Goal: Information Seeking & Learning: Learn about a topic

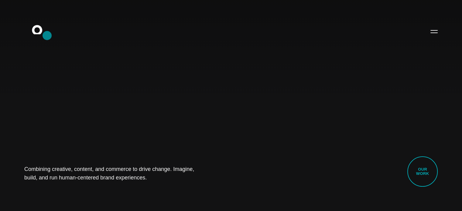
click at [47, 36] on icon ".st0{display:none;} .st1{display:inline;} .st2{font-family:'HelveticaNeue-Mediu…" at bounding box center [41, 31] width 39 height 16
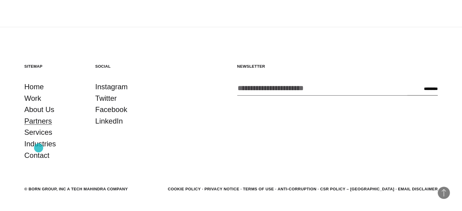
scroll to position [1594, 0]
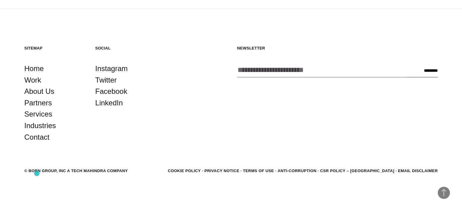
click at [37, 174] on div "© BORN GROUP, INC A Tech Mahindra Company" at bounding box center [76, 171] width 104 height 6
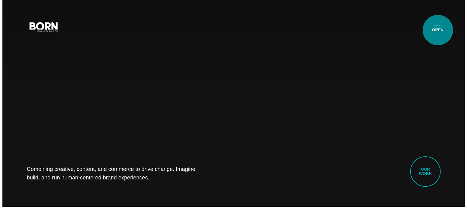
scroll to position [0, 0]
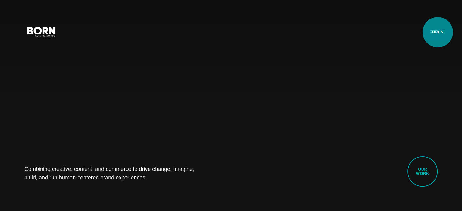
click at [438, 32] on button "Primary Menu" at bounding box center [434, 31] width 15 height 13
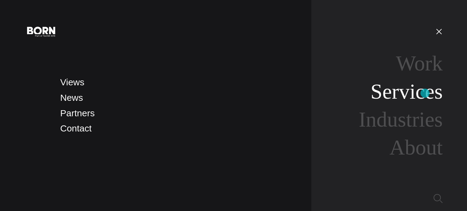
click at [425, 93] on link "Services" at bounding box center [406, 91] width 72 height 23
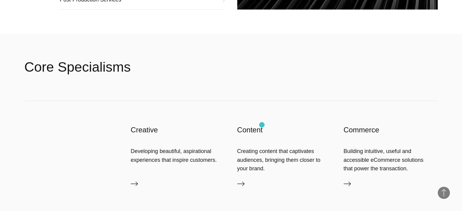
scroll to position [972, 0]
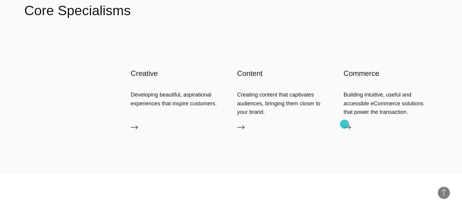
click at [345, 124] on icon at bounding box center [347, 127] width 7 height 7
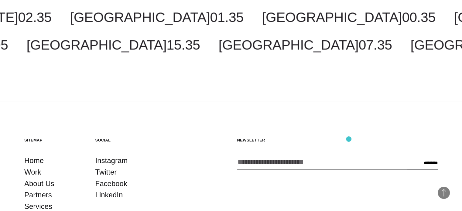
scroll to position [972, 0]
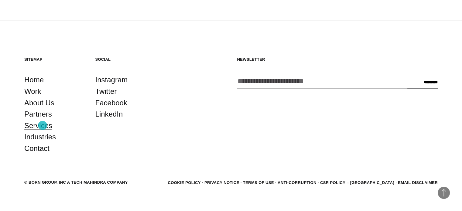
click at [43, 126] on link "Services" at bounding box center [38, 126] width 28 height 12
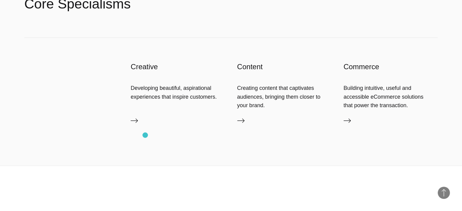
scroll to position [972, 0]
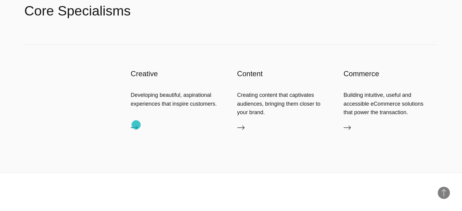
click at [136, 125] on icon at bounding box center [134, 127] width 7 height 7
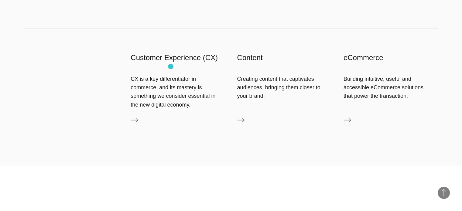
scroll to position [912, 0]
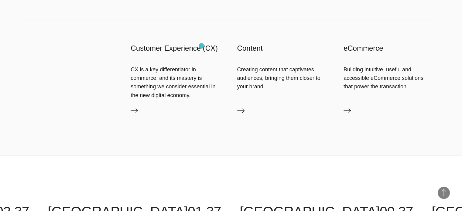
click at [201, 46] on div "Customer Experience (CX) CX is a key differentiator in commerce, and its master…" at bounding box center [231, 87] width 414 height 136
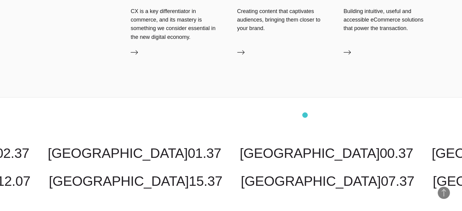
scroll to position [972, 0]
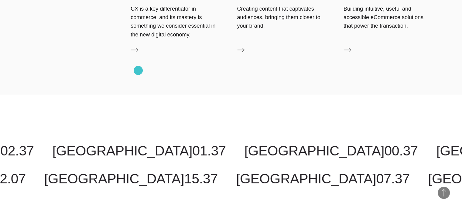
click at [138, 56] on link "Customer Experience (CX)" at bounding box center [178, 51] width 94 height 10
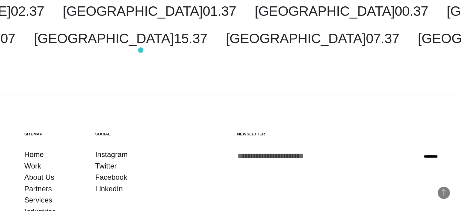
scroll to position [1702, 0]
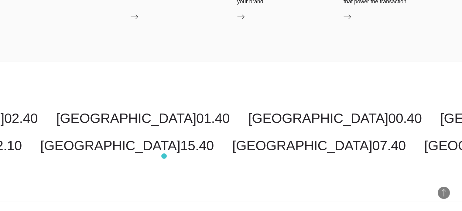
scroll to position [1022, 0]
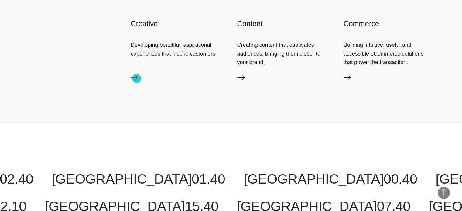
click at [137, 78] on icon at bounding box center [134, 77] width 7 height 4
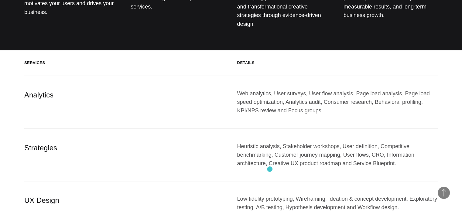
scroll to position [669, 0]
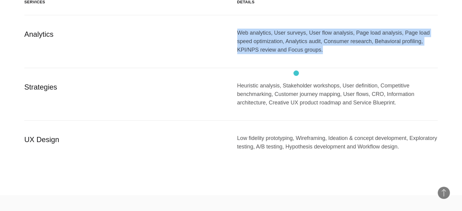
drag, startPoint x: 232, startPoint y: 50, endPoint x: 296, endPoint y: 73, distance: 68.3
click at [296, 68] on div "Analytics Web analytics, User surveys, User flow analysis, Page load analysis, …" at bounding box center [231, 41] width 414 height 53
copy div "Web analytics, User surveys, User flow analysis, Page load analysis, Page load …"
drag, startPoint x: 220, startPoint y: 107, endPoint x: 338, endPoint y: 126, distance: 119.4
click at [338, 121] on div "Strategies Heuristic analysis, Stakeholder workshops, User definition, Competit…" at bounding box center [231, 94] width 414 height 53
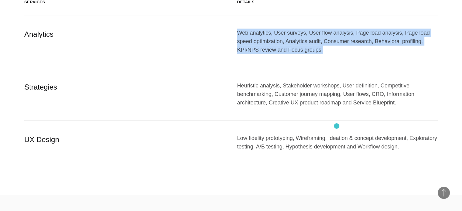
copy div "Heuristic analysis, Stakeholder workshops, User definition, Competitive benchma…"
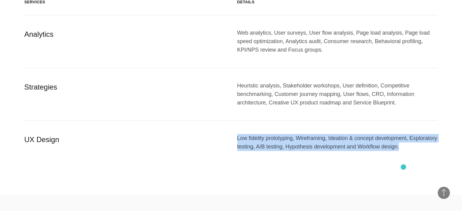
drag, startPoint x: 232, startPoint y: 157, endPoint x: 404, endPoint y: 167, distance: 171.7
click at [404, 164] on div "UX Design Low fidelity prototyping, Wireframing, Ideation & concept development…" at bounding box center [231, 143] width 414 height 44
copy div "Low fidelity prototyping, Wireframing, Ideation & concept development, Explorat…"
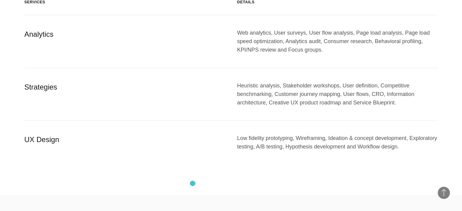
click at [193, 164] on div "UX Design Low fidelity prototyping, Wireframing, Ideation & concept development…" at bounding box center [231, 143] width 414 height 44
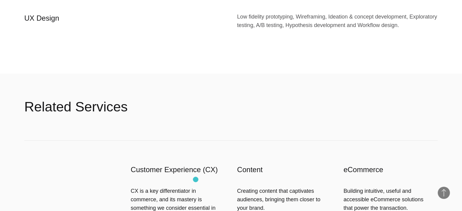
scroll to position [851, 0]
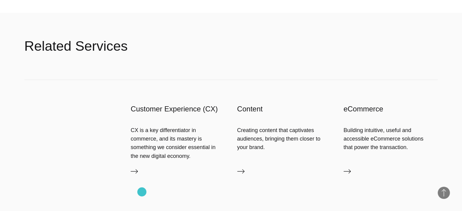
click at [140, 177] on link "Customer Experience (CX)" at bounding box center [178, 173] width 94 height 10
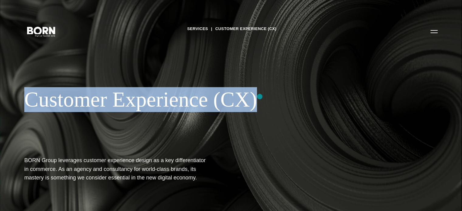
drag, startPoint x: 20, startPoint y: 98, endPoint x: 260, endPoint y: 97, distance: 239.8
click at [260, 97] on div "Services Customer Experience (CX) Customer Experience (CX) BORN Group leverages…" at bounding box center [231, 105] width 462 height 211
copy div "Customer Experience (CX)"
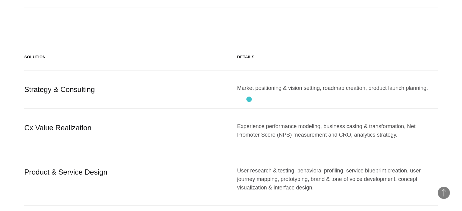
scroll to position [608, 0]
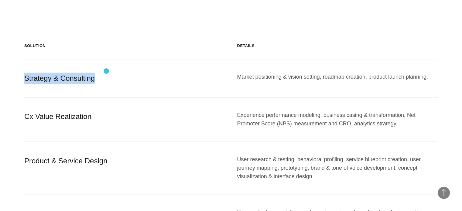
drag, startPoint x: 23, startPoint y: 70, endPoint x: 106, endPoint y: 71, distance: 83.3
click at [106, 71] on section "Solution Details Strategy & Consulting Market positioning & vision setting, roa…" at bounding box center [231, 170] width 462 height 274
copy div "Strategy & Consulting"
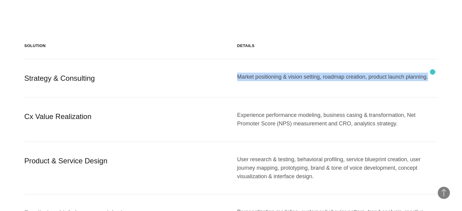
drag, startPoint x: 231, startPoint y: 70, endPoint x: 433, endPoint y: 72, distance: 201.8
click at [433, 72] on div "Strategy & Consulting Market positioning & vision setting, roadmap creation, pr…" at bounding box center [231, 78] width 414 height 39
copy div "Market positioning & vision setting, roadmap creation, product launch planning."
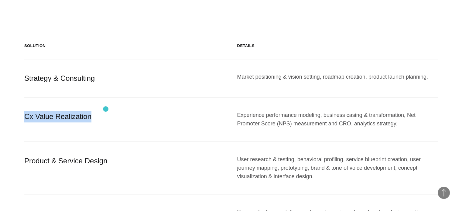
drag, startPoint x: 20, startPoint y: 105, endPoint x: 106, endPoint y: 109, distance: 86.1
click at [106, 109] on section "Solution Details Strategy & Consulting Market positioning & vision setting, roa…" at bounding box center [231, 170] width 462 height 274
copy div "Cx Value Realization"
click at [359, 120] on div "Cx Value Realization Experience performance modeling, business casing & transfo…" at bounding box center [231, 120] width 414 height 44
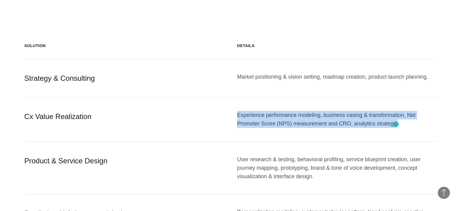
drag, startPoint x: 233, startPoint y: 106, endPoint x: 397, endPoint y: 124, distance: 164.2
click at [397, 124] on div "Cx Value Realization Experience performance modeling, business casing & transfo…" at bounding box center [231, 120] width 414 height 44
copy div "Experience performance modeling, business casing & transformation, Net Promoter…"
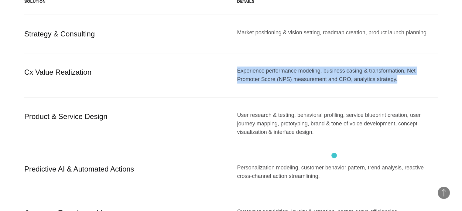
scroll to position [669, 0]
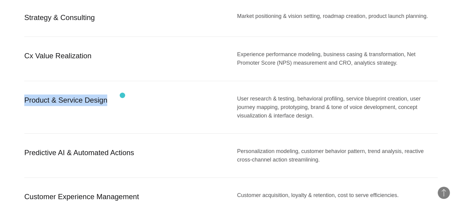
drag, startPoint x: 24, startPoint y: 92, endPoint x: 122, endPoint y: 95, distance: 98.2
click at [122, 95] on div "Product & Service Design" at bounding box center [124, 108] width 201 height 26
copy div "Product & Service Design"
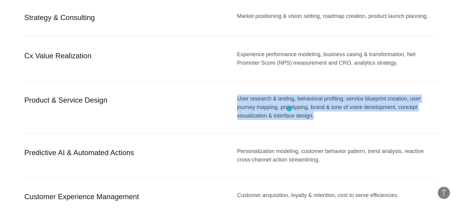
drag, startPoint x: 239, startPoint y: 91, endPoint x: 289, endPoint y: 109, distance: 53.6
click at [289, 109] on div "User research & testing, behavioral profiling, service blueprint creation, user…" at bounding box center [337, 108] width 201 height 26
copy div "User research & testing, behavioral profiling, service blueprint creation, user…"
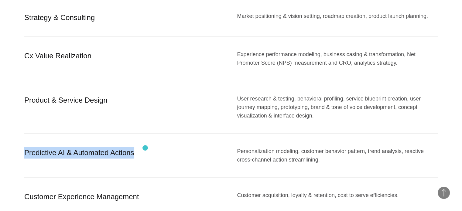
drag, startPoint x: 24, startPoint y: 147, endPoint x: 146, endPoint y: 148, distance: 121.6
click at [146, 148] on div "Predictive AI & Automated Actions" at bounding box center [124, 155] width 201 height 17
copy div "Predictive AI & Automated Actions"
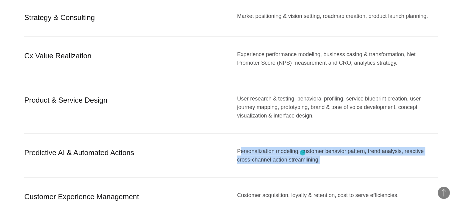
drag, startPoint x: 239, startPoint y: 143, endPoint x: 303, endPoint y: 153, distance: 64.0
click at [303, 153] on div "Personalization modeling, customer behavior pattern, trend analysis, reactive c…" at bounding box center [337, 155] width 201 height 17
drag, startPoint x: 233, startPoint y: 145, endPoint x: 310, endPoint y: 156, distance: 77.9
click at [310, 156] on div "Predictive AI & Automated Actions Personalization modeling, customer behavior p…" at bounding box center [231, 156] width 414 height 44
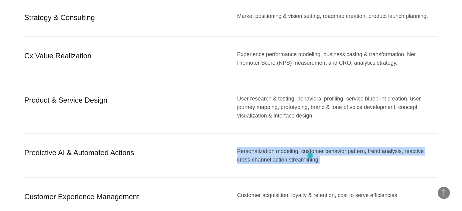
copy div "Personalization modeling, customer behavior pattern, trend analysis, reactive c…"
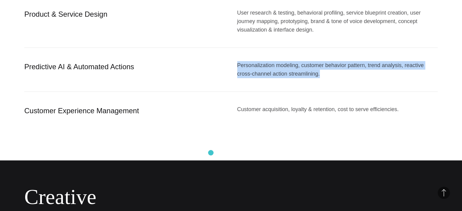
scroll to position [790, 0]
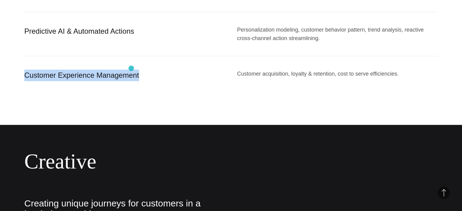
drag, startPoint x: 26, startPoint y: 68, endPoint x: 140, endPoint y: 69, distance: 114.0
click at [140, 70] on div "Customer Experience Management" at bounding box center [124, 76] width 201 height 12
copy div "Customer Experience Management"
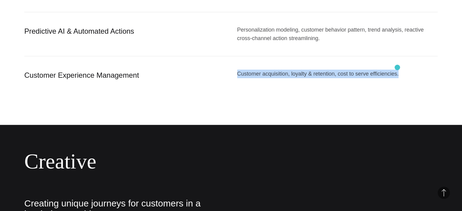
drag, startPoint x: 236, startPoint y: 65, endPoint x: 410, endPoint y: 67, distance: 174.2
click at [410, 67] on div "Customer Experience Management Customer acquisition, loyalty & retention, cost …" at bounding box center [231, 75] width 414 height 38
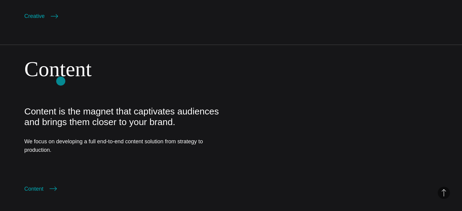
scroll to position [1094, 0]
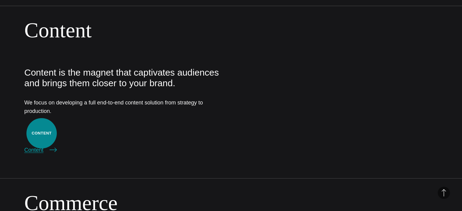
click at [42, 146] on link "Content" at bounding box center [40, 150] width 33 height 9
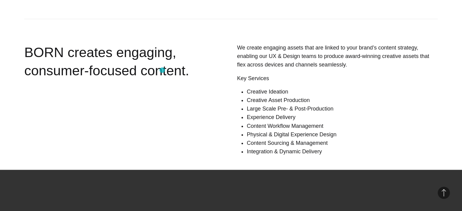
scroll to position [425, 0]
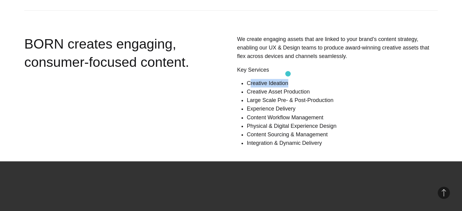
drag, startPoint x: 249, startPoint y: 74, endPoint x: 288, endPoint y: 74, distance: 39.5
click at [288, 79] on li "Creative Ideation" at bounding box center [342, 83] width 191 height 9
click at [246, 73] on div "We create engaging assets that are linked to your brand’s content strategy, ena…" at bounding box center [320, 93] width 236 height 117
drag, startPoint x: 354, startPoint y: 30, endPoint x: 371, endPoint y: 30, distance: 17.0
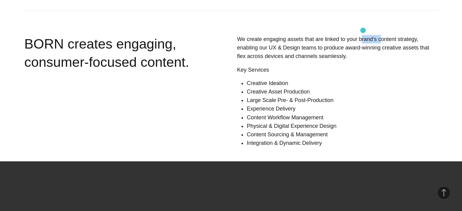
click at [371, 36] on span "We create engaging assets that are linked to your brand’s content strategy, ena…" at bounding box center [333, 47] width 192 height 23
drag, startPoint x: 351, startPoint y: 29, endPoint x: 408, endPoint y: 31, distance: 57.5
click at [408, 36] on span "We create engaging assets that are linked to your brand’s content strategy, ena…" at bounding box center [333, 47] width 192 height 23
click at [411, 37] on span "We create engaging assets that are linked to your brand’s content strategy, ena…" at bounding box center [333, 47] width 192 height 23
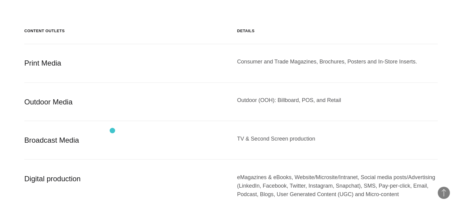
scroll to position [1051, 0]
drag, startPoint x: 24, startPoint y: 53, endPoint x: 61, endPoint y: 57, distance: 37.0
click at [61, 58] on div "Print Media" at bounding box center [124, 64] width 201 height 12
copy div "Print Media"
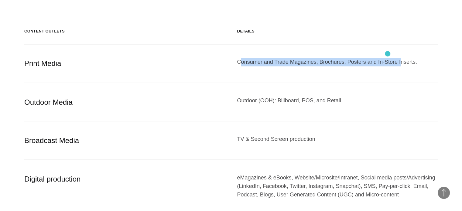
drag, startPoint x: 240, startPoint y: 52, endPoint x: 388, endPoint y: 54, distance: 148.0
click at [388, 58] on div "Consumer and Trade Magazines, Brochures, Posters and In-Store Inserts." at bounding box center [337, 64] width 201 height 12
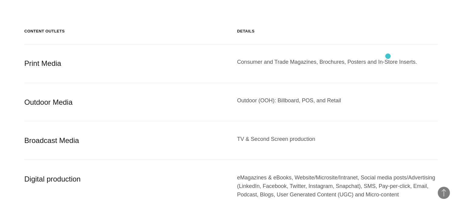
drag, startPoint x: 388, startPoint y: 57, endPoint x: 347, endPoint y: 60, distance: 40.9
click at [388, 58] on div "Consumer and Trade Magazines, Brochures, Posters and In-Store Inserts." at bounding box center [337, 64] width 201 height 12
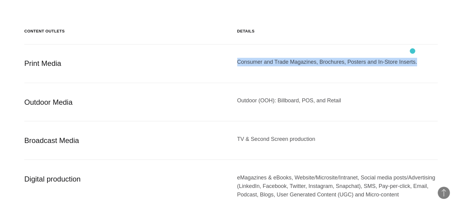
drag, startPoint x: 231, startPoint y: 44, endPoint x: 413, endPoint y: 51, distance: 181.6
click at [413, 51] on div "Print Media Consumer and Trade Magazines, Brochures, Posters and In-Store Inser…" at bounding box center [231, 63] width 414 height 39
copy div "Consumer and Trade Magazines, Brochures, Posters and In-Store Inserts."
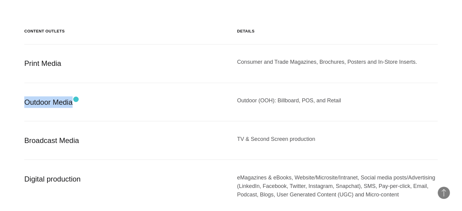
drag, startPoint x: 18, startPoint y: 91, endPoint x: 76, endPoint y: 99, distance: 59.0
click at [76, 99] on section "Content Outlets Details Print Media Consumer and Trade Magazines, Brochures, Po…" at bounding box center [231, 131] width 462 height 224
copy div "Outdoor Media"
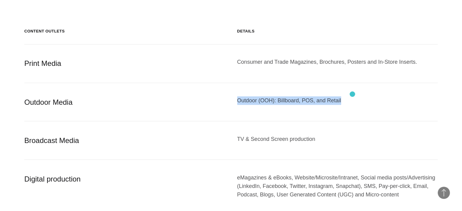
drag, startPoint x: 238, startPoint y: 93, endPoint x: 353, endPoint y: 94, distance: 114.6
click at [353, 94] on div "Outdoor Media Outdoor (OOH): Billboard, POS, and Retail" at bounding box center [231, 102] width 414 height 39
copy div "Outdoor (OOH): Billboard, POS, and Retail"
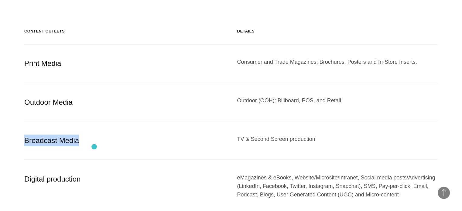
drag, startPoint x: 24, startPoint y: 124, endPoint x: 94, endPoint y: 147, distance: 73.5
click at [94, 147] on section "Content Outlets Details Print Media Consumer and Trade Magazines, Brochures, Po…" at bounding box center [231, 131] width 462 height 224
copy div "Broadcast Media"
click at [296, 135] on div "TV & Second Screen production" at bounding box center [337, 141] width 201 height 12
drag, startPoint x: 231, startPoint y: 119, endPoint x: 326, endPoint y: 133, distance: 96.7
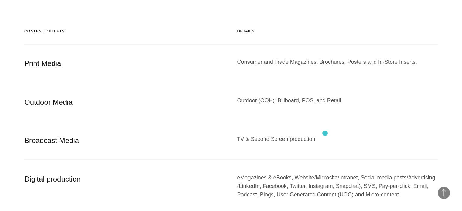
click at [326, 133] on div "Broadcast Media TV & Second Screen production" at bounding box center [231, 140] width 414 height 39
copy div "TV & Second Screen production"
drag, startPoint x: 21, startPoint y: 163, endPoint x: 97, endPoint y: 178, distance: 77.6
click at [97, 178] on section "Content Outlets Details Print Media Consumer and Trade Magazines, Brochures, Po…" at bounding box center [231, 131] width 462 height 224
copy div "Digital production"
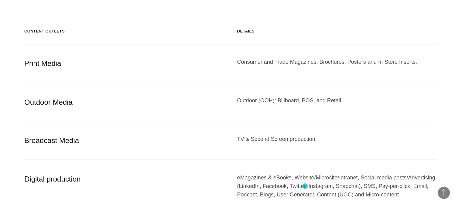
click at [305, 186] on div "eMagazines & eBooks, Website/Microsite/Intranet, Social media posts/Advertising…" at bounding box center [337, 186] width 201 height 26
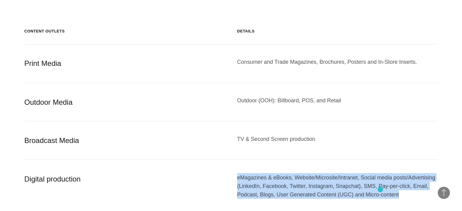
drag, startPoint x: 236, startPoint y: 163, endPoint x: 380, endPoint y: 190, distance: 147.5
click at [380, 190] on div "Digital production eMagazines & eBooks, Website/Microsite/Intranet, Social medi…" at bounding box center [231, 186] width 414 height 53
copy div "eMagazines & eBooks, Website/Microsite/Intranet, Social media posts/Advertising…"
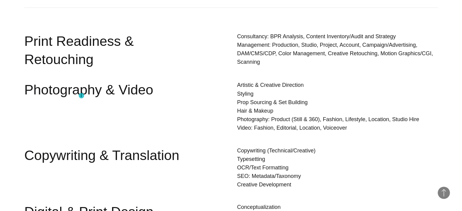
scroll to position [1598, 0]
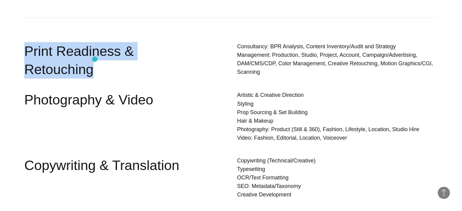
drag, startPoint x: 25, startPoint y: 36, endPoint x: 95, endPoint y: 59, distance: 73.4
click at [95, 59] on div "Print Readiness & Retouching" at bounding box center [106, 60] width 165 height 37
copy div "Print Readiness & Retouching"
drag, startPoint x: 236, startPoint y: 34, endPoint x: 274, endPoint y: 63, distance: 47.5
click at [274, 63] on div "Consultancy: BPR Analysis, Content Inventory/Audit and Strategy Management: Pro…" at bounding box center [320, 62] width 236 height 40
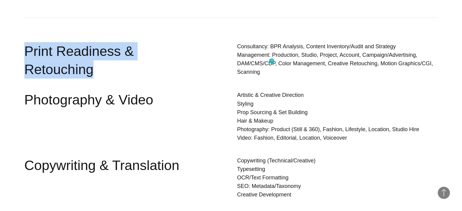
copy p "Consultancy: BPR Analysis, Content Inventory/Audit and Strategy Management: Pro…"
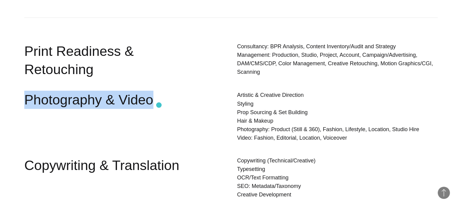
drag, startPoint x: 26, startPoint y: 91, endPoint x: 166, endPoint y: 105, distance: 139.9
click at [166, 105] on div "Photography & Video" at bounding box center [106, 117] width 165 height 53
drag, startPoint x: 237, startPoint y: 86, endPoint x: 345, endPoint y: 130, distance: 116.7
click at [345, 130] on p "Artistic & Creative Direction Styling Prop Sourcing & Set Building Hair & Makeu…" at bounding box center [337, 116] width 201 height 51
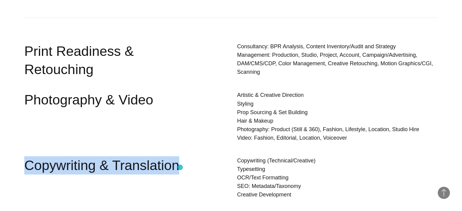
drag, startPoint x: 29, startPoint y: 159, endPoint x: 180, endPoint y: 167, distance: 151.9
click at [180, 167] on div "Copywriting & Translation" at bounding box center [106, 179] width 165 height 45
drag, startPoint x: 239, startPoint y: 150, endPoint x: 281, endPoint y: 170, distance: 45.9
click at [283, 170] on p "Copywriting (Technical/Creative) Typesetting OCR/Text Formatting SEO: Metadata/…" at bounding box center [337, 178] width 201 height 43
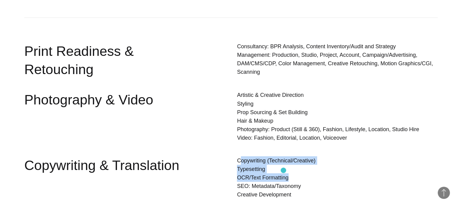
click at [281, 170] on p "Copywriting (Technical/Creative) Typesetting OCR/Text Formatting SEO: Metadata/…" at bounding box center [337, 178] width 201 height 43
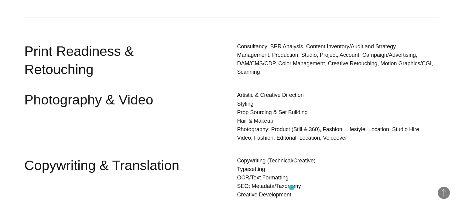
drag, startPoint x: 237, startPoint y: 149, endPoint x: 292, endPoint y: 188, distance: 66.7
click at [292, 188] on p "Copywriting (Technical/Creative) Typesetting OCR/Text Formatting SEO: Metadata/…" at bounding box center [337, 178] width 201 height 43
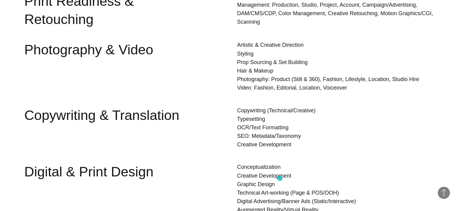
scroll to position [1659, 0]
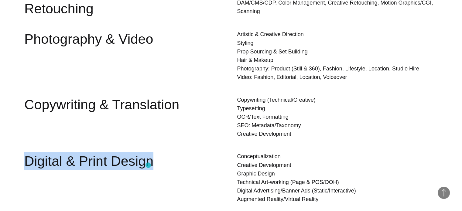
drag, startPoint x: 27, startPoint y: 153, endPoint x: 148, endPoint y: 165, distance: 122.2
click at [148, 165] on div "Digital & Print Design" at bounding box center [106, 178] width 165 height 53
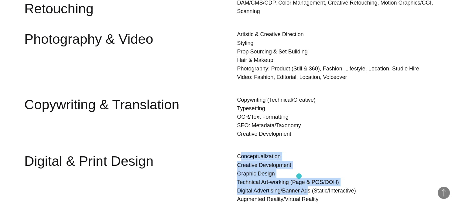
drag, startPoint x: 240, startPoint y: 147, endPoint x: 301, endPoint y: 177, distance: 67.5
click at [301, 177] on p "Conceptualization Creative Development Graphic Design Technical Art-working (Pa…" at bounding box center [337, 177] width 201 height 51
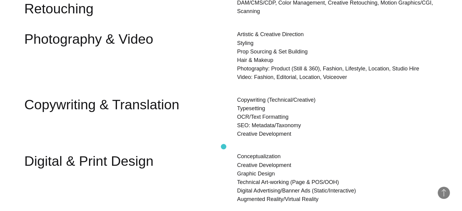
click at [224, 152] on div "Conceptualization Creative Development Graphic Design Technical Art-working (Pa…" at bounding box center [320, 180] width 236 height 56
drag, startPoint x: 235, startPoint y: 144, endPoint x: 330, endPoint y: 192, distance: 106.7
click at [330, 192] on div "Conceptualization Creative Development Graphic Design Technical Art-working (Pa…" at bounding box center [320, 180] width 236 height 56
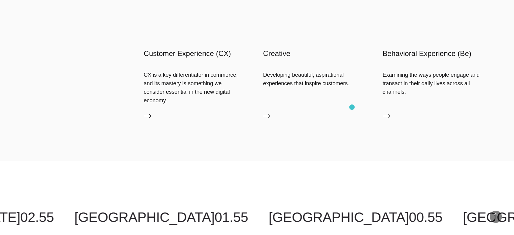
scroll to position [2181, 0]
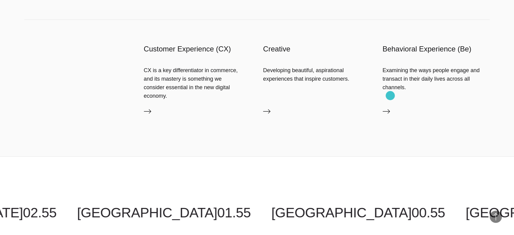
click at [390, 108] on link "Behavioral Experience (Be)" at bounding box center [435, 113] width 107 height 10
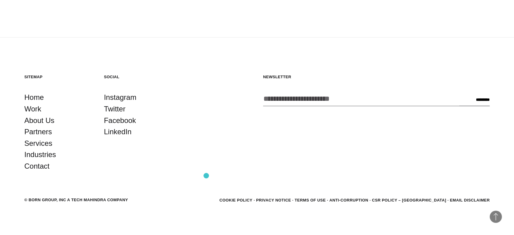
scroll to position [1101, 0]
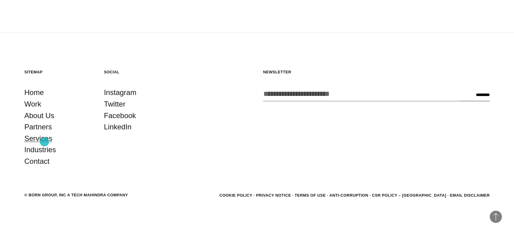
click at [44, 142] on link "Services" at bounding box center [38, 138] width 28 height 12
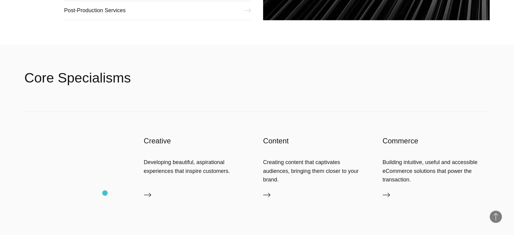
scroll to position [945, 0]
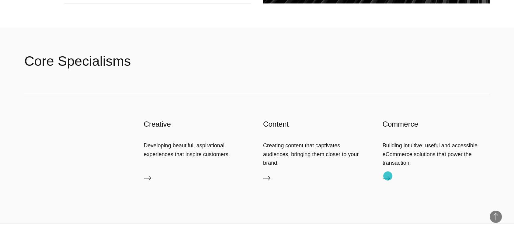
click at [387, 176] on icon at bounding box center [385, 177] width 7 height 7
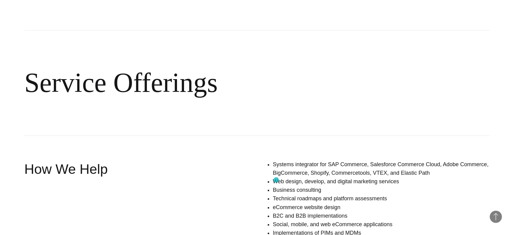
scroll to position [395, 0]
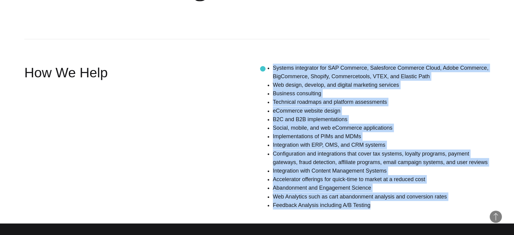
drag, startPoint x: 376, startPoint y: 210, endPoint x: 263, endPoint y: 69, distance: 181.2
click at [263, 69] on div "Systems integrator for SAP Commerce, Salesforce Commerce Cloud, Adobe Commerce,…" at bounding box center [356, 139] width 266 height 150
copy ul "Systems integrator for SAP Commerce, Salesforce Commerce Cloud, Adobe Commerce,…"
click at [235, 111] on div "Systems integrator for SAP Commerce, Salesforce Commerce Cloud, Adobe Commerce,…" at bounding box center [356, 139] width 266 height 150
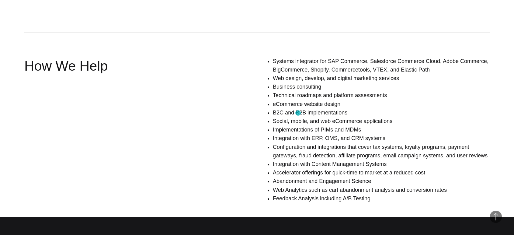
scroll to position [405, 0]
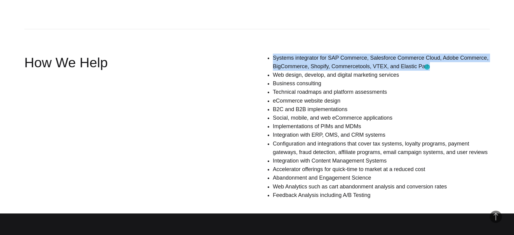
drag, startPoint x: 272, startPoint y: 57, endPoint x: 427, endPoint y: 67, distance: 155.6
click at [427, 67] on div "Systems integrator for SAP Commerce, Salesforce Commerce Cloud, Adobe Commerce,…" at bounding box center [356, 128] width 266 height 150
copy li "Systems integrator for SAP Commerce, Salesforce Commerce Cloud, Adobe Commerce,…"
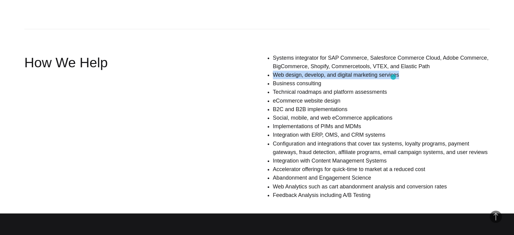
drag, startPoint x: 273, startPoint y: 75, endPoint x: 393, endPoint y: 77, distance: 119.8
click at [393, 77] on li "Web design, develop, and digital marketing services" at bounding box center [381, 75] width 217 height 9
copy li "Web design, develop, and digital marketing services"
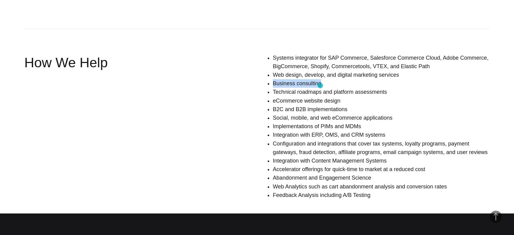
drag, startPoint x: 274, startPoint y: 84, endPoint x: 320, endPoint y: 85, distance: 46.2
click at [320, 85] on li "Business consulting" at bounding box center [381, 83] width 217 height 9
copy li "Business consulting"
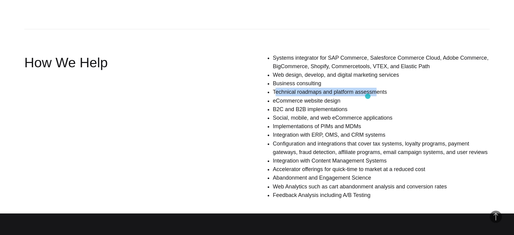
drag, startPoint x: 275, startPoint y: 94, endPoint x: 367, endPoint y: 96, distance: 92.7
click at [367, 96] on ul "Systems integrator for SAP Commerce, Salesforce Commerce Cloud, Adobe Commerce,…" at bounding box center [381, 126] width 217 height 146
click at [367, 96] on li "eCommerce website design" at bounding box center [381, 100] width 217 height 9
drag, startPoint x: 386, startPoint y: 96, endPoint x: 271, endPoint y: 92, distance: 115.2
click at [271, 92] on div "Systems integrator for SAP Commerce, Salesforce Commerce Cloud, Adobe Commerce,…" at bounding box center [356, 128] width 266 height 150
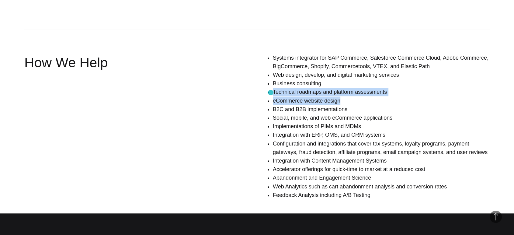
click at [270, 92] on div "Systems integrator for SAP Commerce, Salesforce Commerce Cloud, Adobe Commerce,…" at bounding box center [356, 128] width 266 height 150
drag, startPoint x: 270, startPoint y: 90, endPoint x: 382, endPoint y: 96, distance: 112.6
click at [382, 96] on div "Systems integrator for SAP Commerce, Salesforce Commerce Cloud, Adobe Commerce,…" at bounding box center [356, 128] width 266 height 150
copy li "Technical roadmaps and platform assessments"
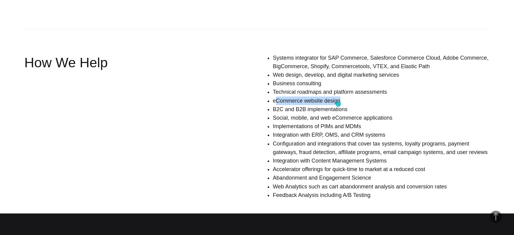
drag, startPoint x: 274, startPoint y: 102, endPoint x: 338, endPoint y: 104, distance: 63.8
click at [338, 104] on li "eCommerce website design" at bounding box center [381, 100] width 217 height 9
copy li "Commerce website design"
drag, startPoint x: 276, startPoint y: 109, endPoint x: 357, endPoint y: 113, distance: 81.2
click at [357, 113] on ul "Systems integrator for SAP Commerce, Salesforce Commerce Cloud, Adobe Commerce,…" at bounding box center [381, 126] width 217 height 146
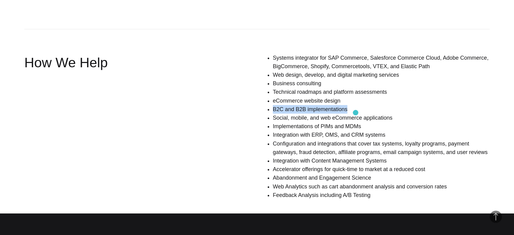
copy li "B2C and B2B implementations"
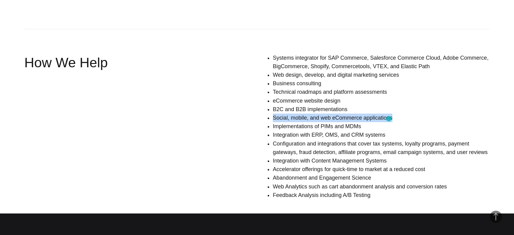
drag, startPoint x: 272, startPoint y: 117, endPoint x: 388, endPoint y: 119, distance: 116.4
click at [388, 119] on div "Systems integrator for SAP Commerce, Salesforce Commerce Cloud, Adobe Commerce,…" at bounding box center [356, 128] width 266 height 150
copy li "Social, mobile, and web eCommerce applications"
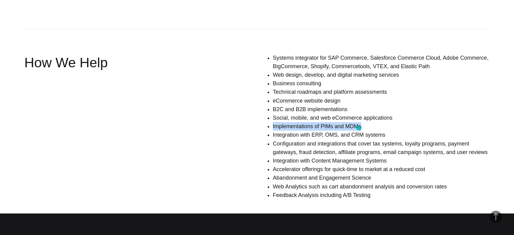
drag, startPoint x: 270, startPoint y: 127, endPoint x: 359, endPoint y: 128, distance: 89.0
click at [359, 128] on div "Systems integrator for SAP Commerce, Salesforce Commerce Cloud, Adobe Commerce,…" at bounding box center [356, 128] width 266 height 150
copy li "Implementations of PIMs and MDMs"
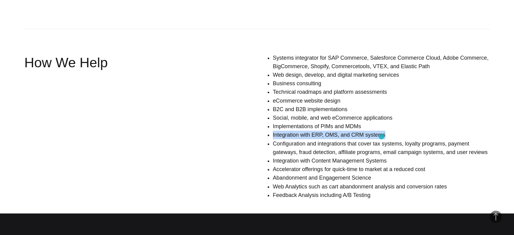
drag, startPoint x: 271, startPoint y: 136, endPoint x: 381, endPoint y: 136, distance: 110.3
click at [381, 136] on div "Systems integrator for SAP Commerce, Salesforce Commerce Cloud, Adobe Commerce,…" at bounding box center [356, 128] width 266 height 150
copy li "Integration with ERP, OMS, and CRM systems"
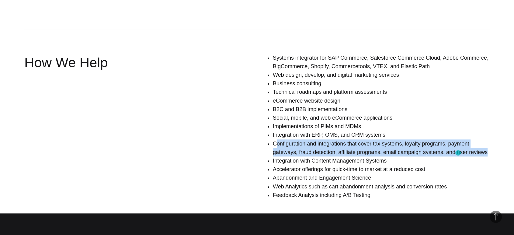
drag, startPoint x: 275, startPoint y: 144, endPoint x: 458, endPoint y: 153, distance: 183.1
click at [458, 153] on li "Configuration and integrations that cover tax systems, loyalty programs, paymen…" at bounding box center [381, 147] width 217 height 17
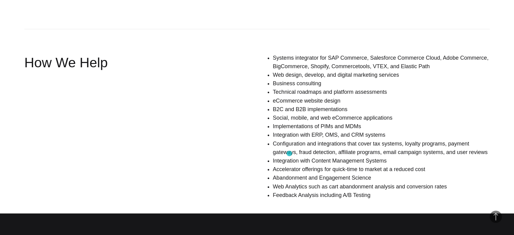
click at [279, 157] on li "Integration with Content Management Systems" at bounding box center [381, 160] width 217 height 9
drag, startPoint x: 273, startPoint y: 160, endPoint x: 386, endPoint y: 161, distance: 112.8
click at [386, 161] on li "Integration with Content Management Systems" at bounding box center [381, 160] width 217 height 9
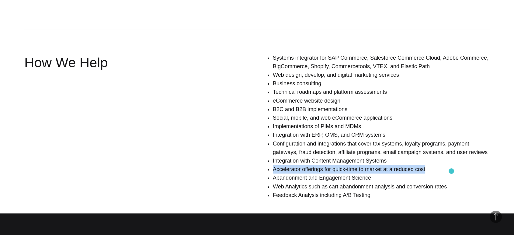
drag, startPoint x: 270, startPoint y: 170, endPoint x: 451, endPoint y: 171, distance: 181.1
click at [451, 171] on div "Systems integrator for SAP Commerce, Salesforce Commerce Cloud, Adobe Commerce,…" at bounding box center [356, 128] width 266 height 150
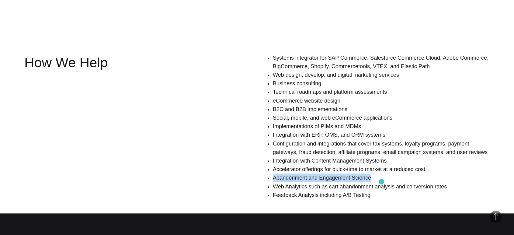
drag, startPoint x: 271, startPoint y: 180, endPoint x: 381, endPoint y: 181, distance: 110.3
click at [381, 181] on div "Systems integrator for SAP Commerce, Salesforce Commerce Cloud, Adobe Commerce,…" at bounding box center [356, 128] width 266 height 150
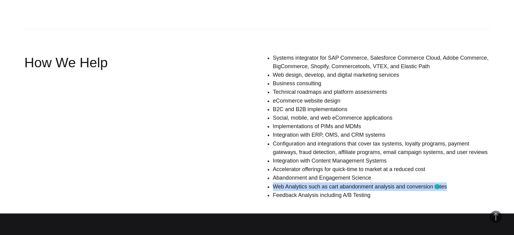
drag, startPoint x: 275, startPoint y: 187, endPoint x: 437, endPoint y: 186, distance: 162.0
click at [437, 186] on div "Systems integrator for SAP Commerce, Salesforce Commerce Cloud, Adobe Commerce,…" at bounding box center [356, 128] width 266 height 150
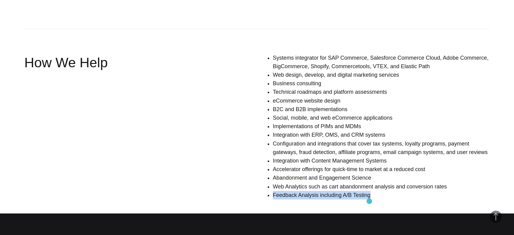
drag, startPoint x: 273, startPoint y: 196, endPoint x: 369, endPoint y: 201, distance: 96.1
click at [369, 201] on div "Systems integrator for SAP Commerce, Salesforce Commerce Cloud, Adobe Commerce,…" at bounding box center [356, 128] width 266 height 150
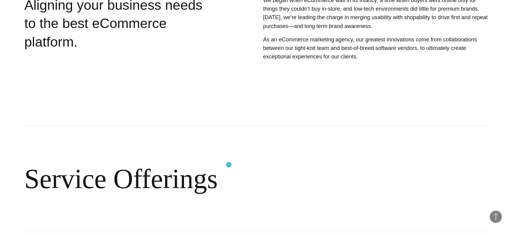
scroll to position [202, 0]
